Goal: Task Accomplishment & Management: Manage account settings

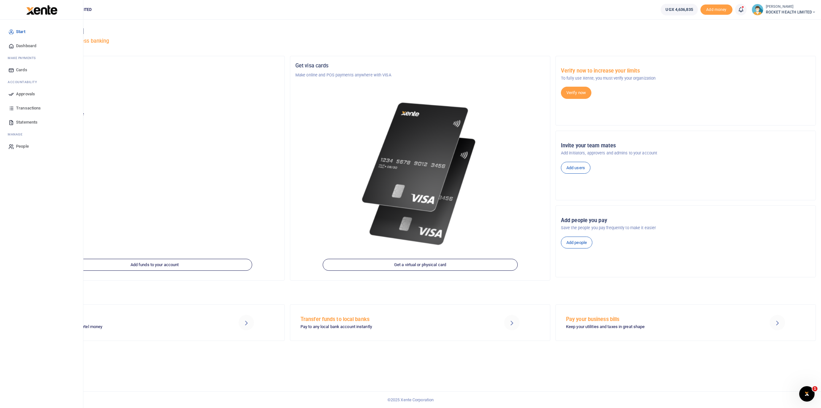
click at [27, 93] on span "Approvals" at bounding box center [25, 94] width 19 height 6
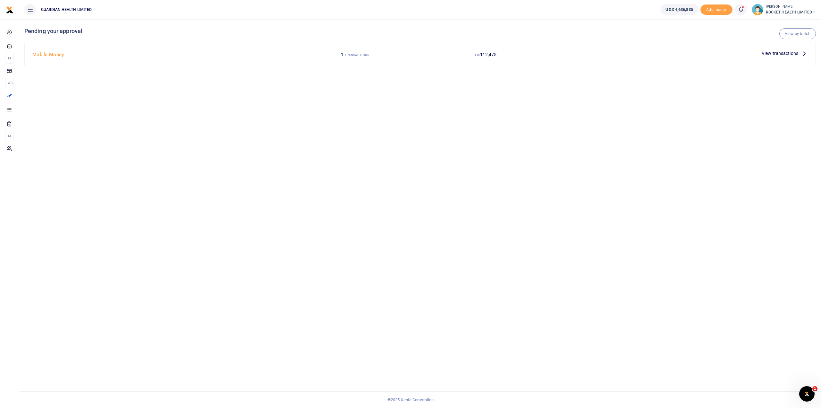
click at [451, 54] on div "UGX 112,475" at bounding box center [485, 54] width 130 height 12
click at [772, 54] on span "View transactions" at bounding box center [780, 53] width 37 height 7
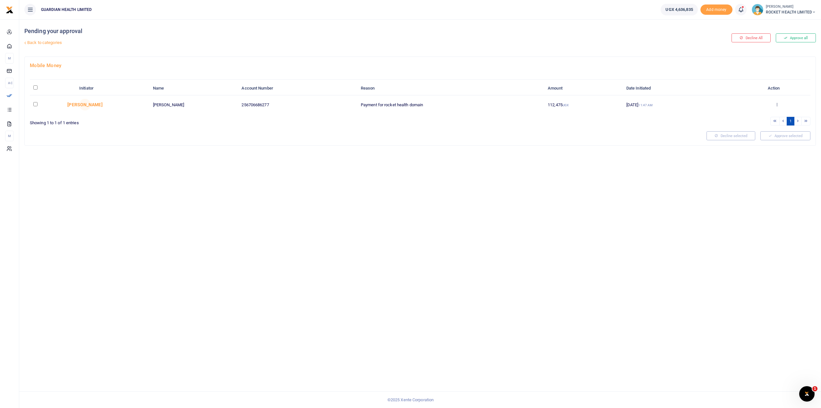
click at [35, 103] on input "checkbox" at bounding box center [35, 104] width 4 height 4
checkbox input "true"
click at [779, 133] on button "Approve selected (1)" at bounding box center [783, 135] width 55 height 9
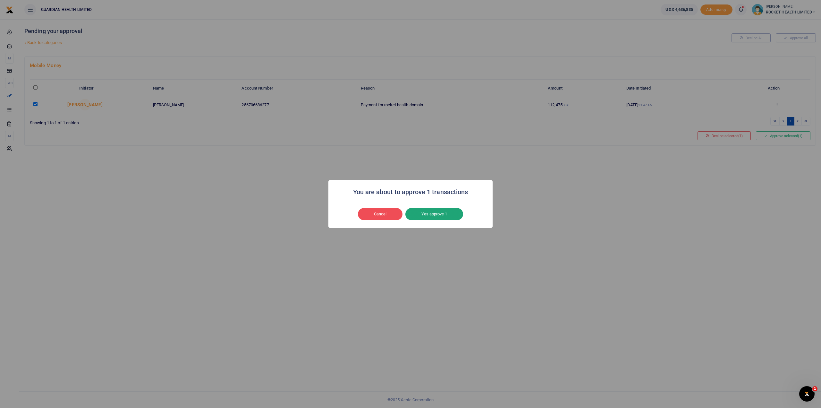
click at [434, 214] on button "Yes approve 1" at bounding box center [434, 214] width 58 height 12
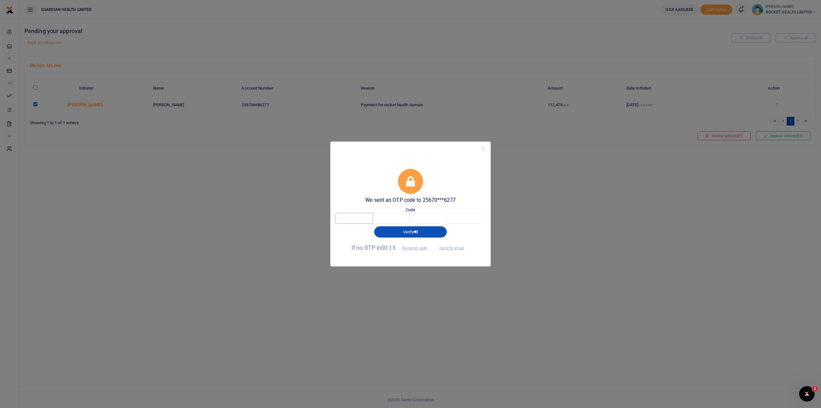
click at [350, 214] on input "text" at bounding box center [355, 218] width 38 height 11
type input "1"
type input "4"
type input "8"
type input "3"
